Goal: Task Accomplishment & Management: Use online tool/utility

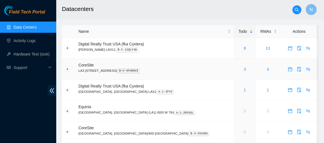
click at [234, 66] on td "3" at bounding box center [245, 69] width 22 height 21
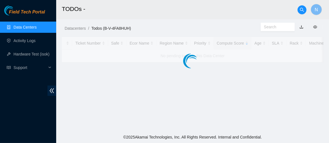
click at [214, 62] on div at bounding box center [193, 49] width 262 height 25
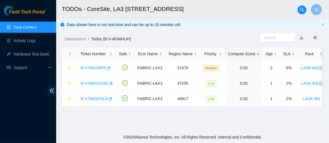
click at [80, 120] on main "TODOs - CoreSite, LA3 200 Bauchet St N Data shown here is not real-time and can…" at bounding box center [192, 66] width 273 height 132
click at [101, 98] on link "B-V-5WQSHLN" at bounding box center [94, 99] width 27 height 4
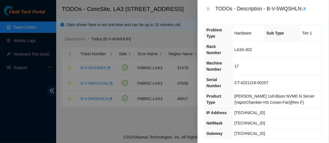
click at [50, 87] on div at bounding box center [164, 71] width 329 height 143
click at [208, 4] on div "TODOs - Description - B-V-5WQSHLN" at bounding box center [263, 8] width 118 height 9
click at [208, 7] on icon "close" at bounding box center [208, 9] width 4 height 4
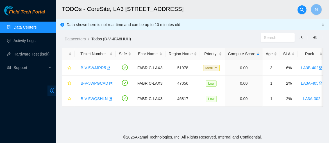
click at [54, 92] on icon "double-left" at bounding box center [52, 91] width 6 height 6
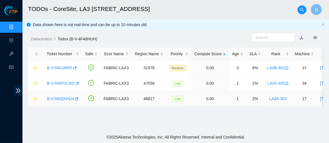
click at [69, 96] on div "B-V-5WQSHLN" at bounding box center [61, 98] width 35 height 9
click at [60, 99] on link "B-V-5WQSHLN" at bounding box center [60, 99] width 27 height 4
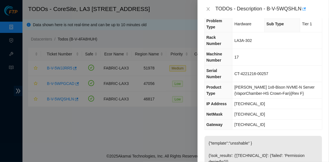
scroll to position [9, 0]
click at [321, 68] on div "Problem Type Hardware Sub Type Tier 1 Rack Number LA3A-302 Machine Number 17 Se…" at bounding box center [264, 90] width 132 height 144
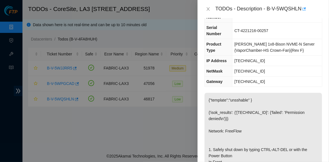
scroll to position [52, 0]
drag, startPoint x: 265, startPoint y: 55, endPoint x: 233, endPoint y: 56, distance: 31.5
click at [233, 56] on tr "IP Address 23.206.187.212" at bounding box center [264, 61] width 118 height 10
copy tr "[TECHNICAL_ID]"
drag, startPoint x: 268, startPoint y: 65, endPoint x: 236, endPoint y: 68, distance: 32.2
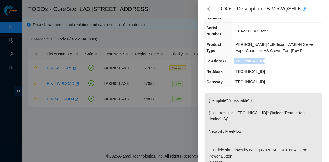
click at [236, 68] on td "[TECHNICAL_ID]" at bounding box center [278, 71] width 90 height 10
copy span "[TECHNICAL_ID]"
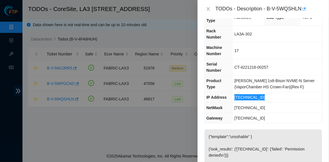
scroll to position [15, 0]
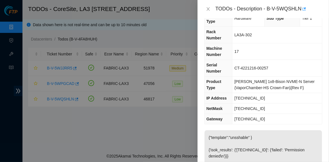
click at [300, 95] on td "[TECHNICAL_ID]" at bounding box center [278, 98] width 90 height 10
click at [283, 114] on td "[TECHNICAL_ID]" at bounding box center [278, 119] width 90 height 10
click at [209, 9] on icon "close" at bounding box center [208, 9] width 4 height 4
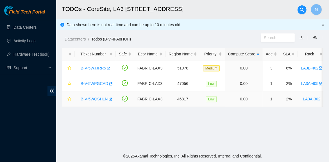
click at [95, 100] on link "B-V-5WQSHLN" at bounding box center [94, 99] width 27 height 4
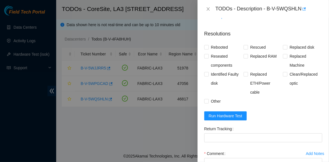
scroll to position [309, 0]
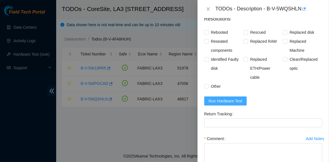
click at [238, 99] on span "Run Hardware Test" at bounding box center [226, 101] width 34 height 6
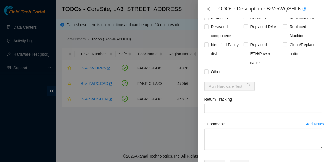
scroll to position [344, 0]
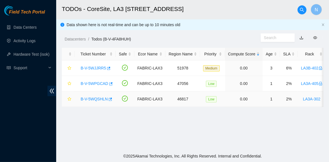
click at [103, 97] on link "B-V-5WQSHLN" at bounding box center [94, 99] width 27 height 4
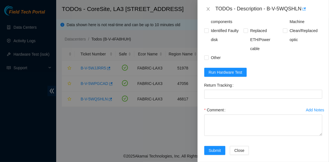
scroll to position [338, 0]
click at [234, 73] on span "Run Hardware Test" at bounding box center [226, 72] width 34 height 6
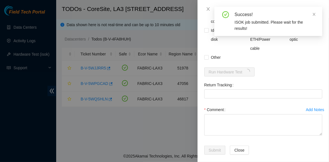
drag, startPoint x: 315, startPoint y: 75, endPoint x: 323, endPoint y: 42, distance: 34.0
click at [323, 42] on div "Problem Type Hardware Sub Type Tier 1 Rack Number LA3A-302 Machine Number 17 Se…" at bounding box center [264, 90] width 132 height 144
click at [308, 58] on div "Rebooted Rescued Replaced disk Reseated components Replaced RAM Replaced Machin…" at bounding box center [263, 30] width 118 height 63
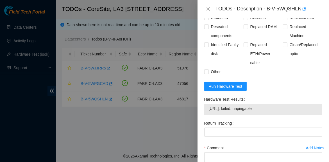
scroll to position [324, 0]
click at [307, 78] on form "Resolutions Rebooted Rescued Replaced disk Reseated components Replaced RAM Rep…" at bounding box center [263, 98] width 118 height 204
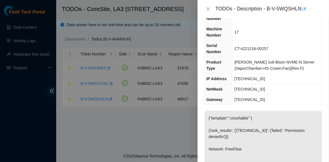
scroll to position [39, 0]
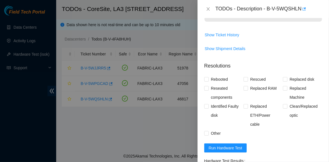
scroll to position [306, 0]
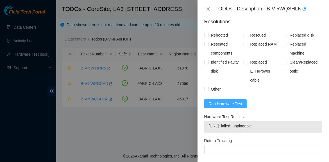
click at [237, 102] on span "Run Hardware Test" at bounding box center [226, 104] width 34 height 6
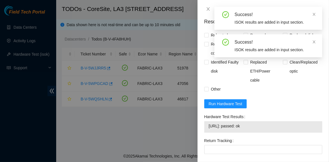
drag, startPoint x: 269, startPoint y: 126, endPoint x: 201, endPoint y: 127, distance: 67.5
click at [201, 127] on div "Problem Type Hardware Sub Type Tier 1 Rack Number LA3A-302 Machine Number 17 Se…" at bounding box center [264, 90] width 132 height 144
copy tbody "23.206.187.212: passed: ok"
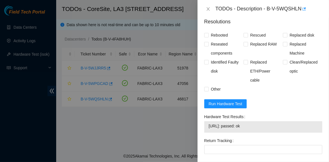
click at [290, 108] on form "Resolutions Rebooted Rescued Replaced disk Reseated components Replaced RAM Rep…" at bounding box center [263, 115] width 118 height 204
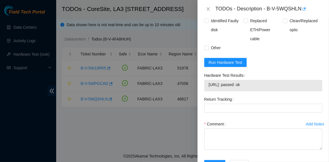
scroll to position [348, 0]
click at [289, 65] on form "Resolutions Rebooted Rescued Replaced disk Reseated components Replaced RAM Rep…" at bounding box center [263, 74] width 118 height 204
click at [322, 79] on div "Problem Type Hardware Sub Type Tier 1 Rack Number LA3A-302 Machine Number 17 Se…" at bounding box center [264, 90] width 132 height 144
